Goal: Check status: Check status

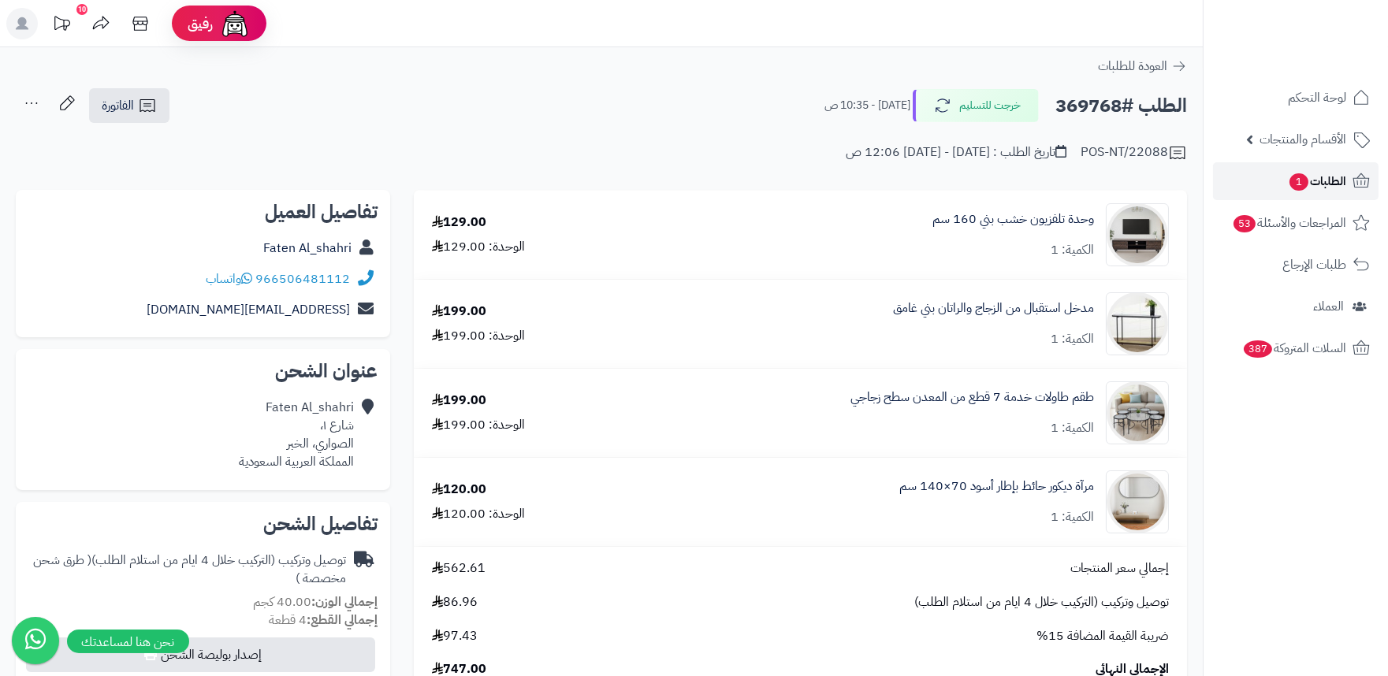
click at [1307, 187] on span "الطلبات 1" at bounding box center [1317, 181] width 58 height 22
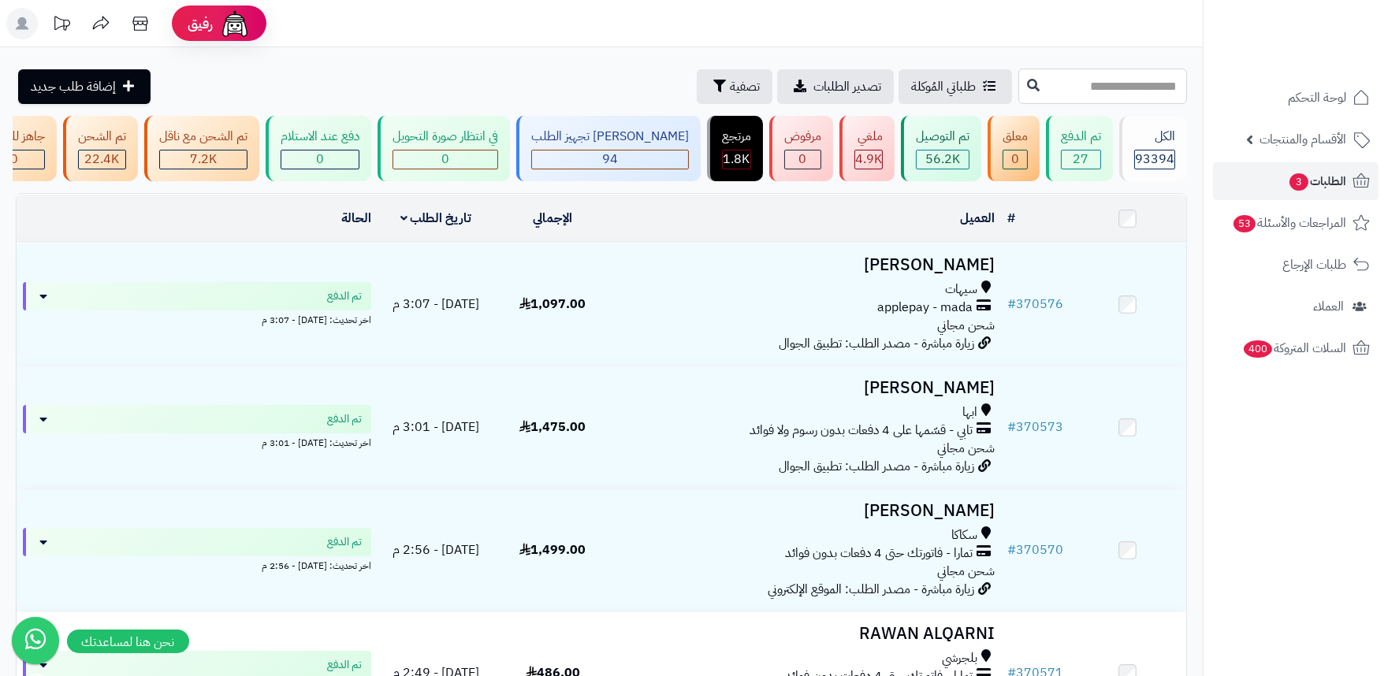
click at [1062, 88] on input "text" at bounding box center [1103, 86] width 169 height 35
paste input "******"
type input "******"
